Goal: Transaction & Acquisition: Purchase product/service

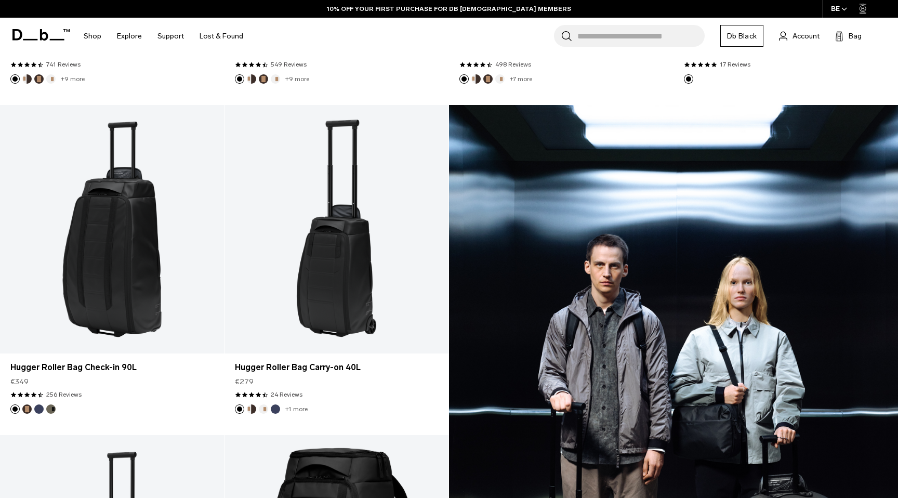
scroll to position [179, 0]
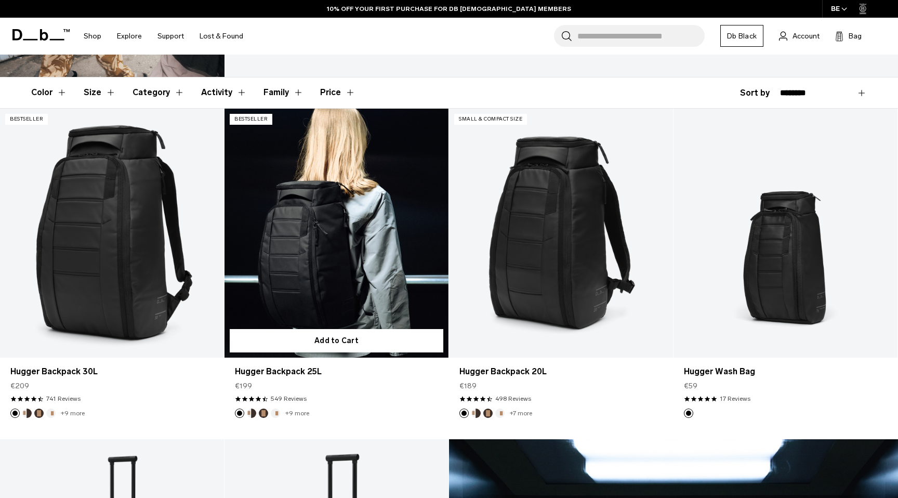
click at [319, 301] on link "Hugger Backpack 25L" at bounding box center [336, 233] width 224 height 249
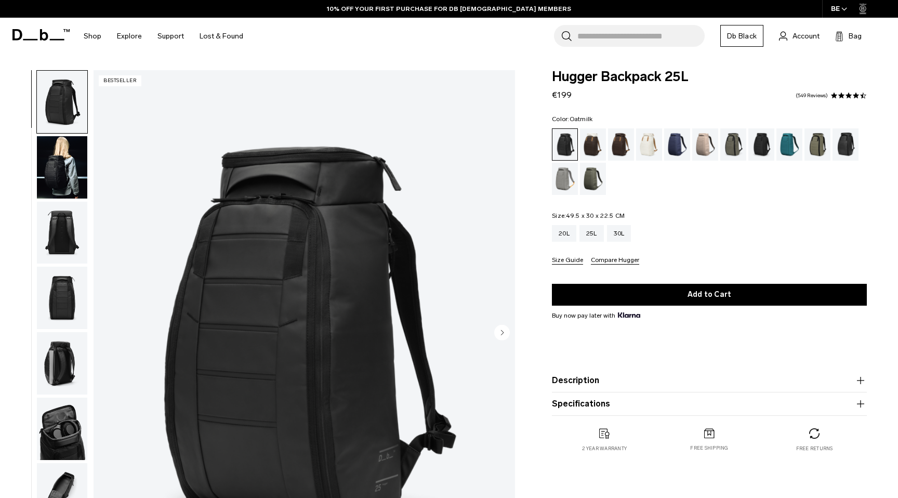
click at [656, 145] on div "Oatmilk" at bounding box center [649, 144] width 26 height 32
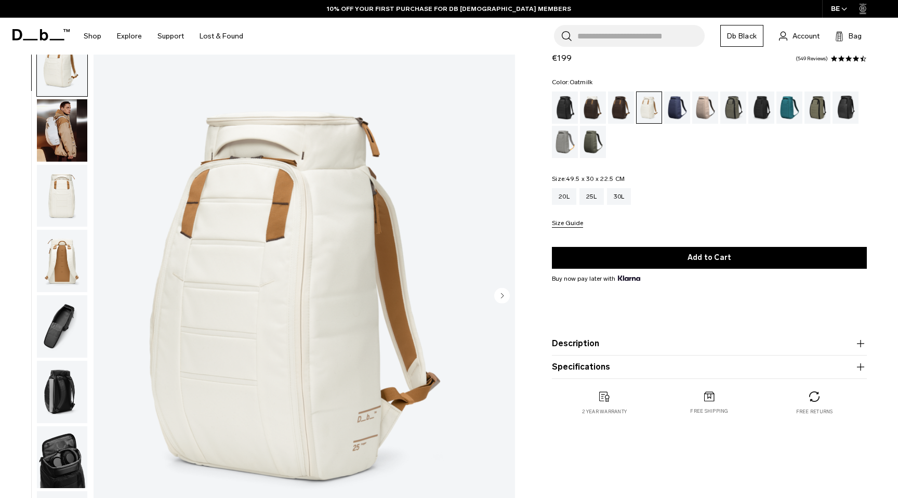
scroll to position [52, 0]
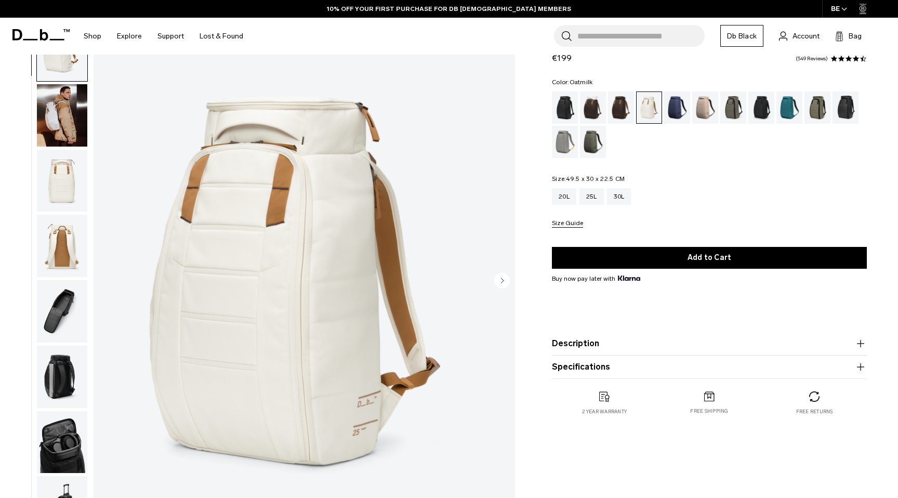
click at [54, 184] on img "button" at bounding box center [62, 181] width 50 height 62
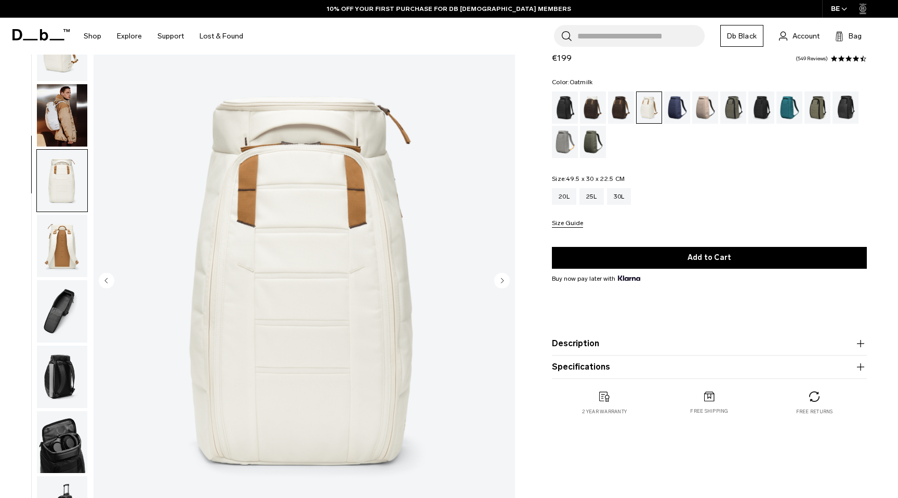
scroll to position [60, 0]
